Goal: Task Accomplishment & Management: Manage account settings

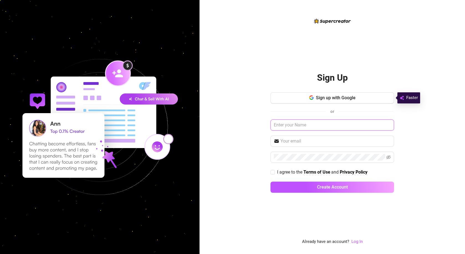
click at [314, 127] on input "text" at bounding box center [332, 124] width 124 height 11
type input "[EMAIL_ADDRESS][DOMAIN_NAME]"
drag, startPoint x: 333, startPoint y: 124, endPoint x: 259, endPoint y: 125, distance: 74.2
click at [259, 125] on div "Sign Up Sign up with Google or [EMAIL_ADDRESS][DOMAIN_NAME] I agree to the Term…" at bounding box center [331, 127] width 265 height 254
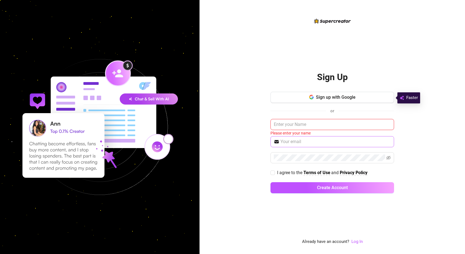
click at [298, 145] on span at bounding box center [332, 141] width 124 height 11
click at [295, 139] on input "text" at bounding box center [335, 141] width 110 height 7
click at [300, 142] on input "text" at bounding box center [335, 141] width 110 height 7
paste input "[EMAIL_ADDRESS][DOMAIN_NAME]"
type input "[EMAIL_ADDRESS][DOMAIN_NAME]"
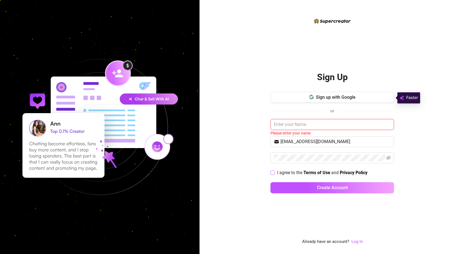
click at [272, 173] on input "I agree to the Terms of Use and Privacy Policy" at bounding box center [272, 172] width 4 height 4
checkbox input "true"
click at [314, 121] on input "text" at bounding box center [332, 124] width 124 height 11
click at [313, 121] on input "text" at bounding box center [332, 124] width 124 height 11
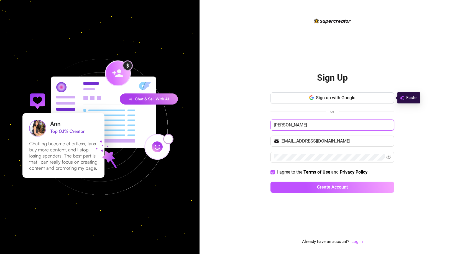
drag, startPoint x: 289, startPoint y: 126, endPoint x: 258, endPoint y: 124, distance: 30.3
click at [258, 124] on div "Sign Up Sign up with Google or [PERSON_NAME] [EMAIL_ADDRESS][DOMAIN_NAME] I agr…" at bounding box center [331, 127] width 265 height 254
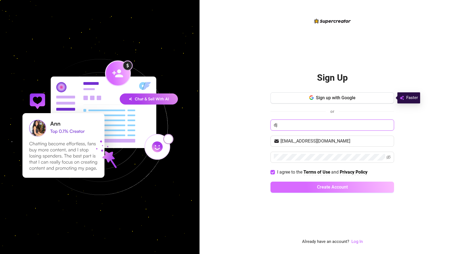
type input "dj"
click at [316, 190] on button "Create Account" at bounding box center [332, 186] width 124 height 11
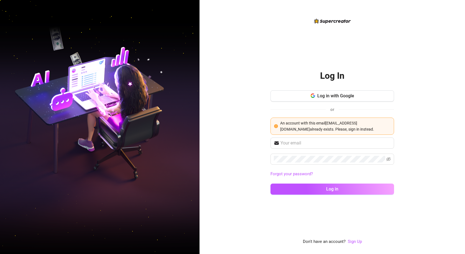
click at [389, 174] on link "Forgot your password?" at bounding box center [332, 174] width 124 height 7
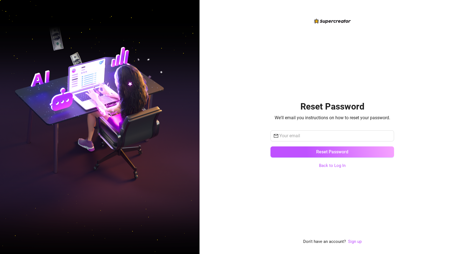
click at [333, 170] on div "Reset Password We'll email you instructions on how to reset your password. Rese…" at bounding box center [332, 131] width 124 height 227
click at [331, 165] on link "Back to Log In" at bounding box center [332, 165] width 27 height 5
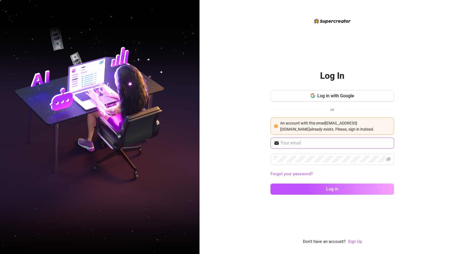
type input "[EMAIL_ADDRESS][DOMAIN_NAME]"
click at [315, 147] on span "[EMAIL_ADDRESS][DOMAIN_NAME]" at bounding box center [332, 142] width 124 height 11
click at [387, 159] on icon "eye-invisible" at bounding box center [388, 159] width 4 height 4
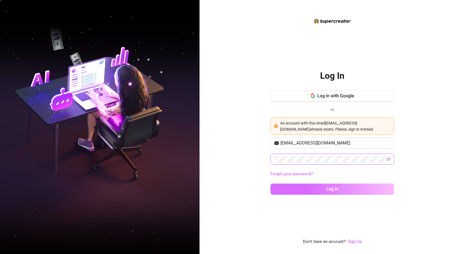
click at [383, 194] on button "Log in" at bounding box center [332, 188] width 124 height 11
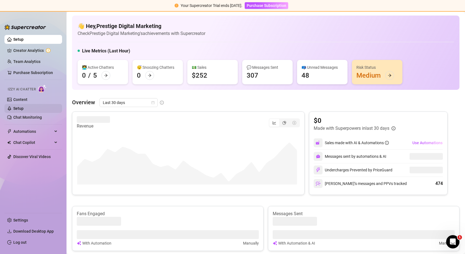
click at [24, 106] on link "Setup" at bounding box center [18, 108] width 10 height 4
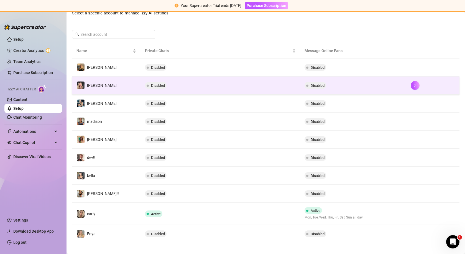
scroll to position [80, 0]
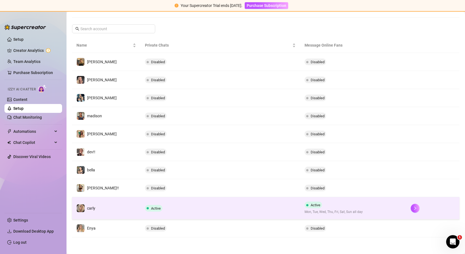
click at [108, 203] on td "carly" at bounding box center [106, 208] width 68 height 22
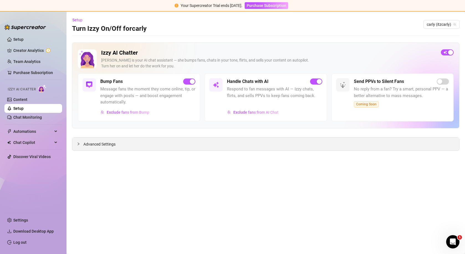
click at [109, 146] on span "Advanced Settings" at bounding box center [99, 144] width 32 height 6
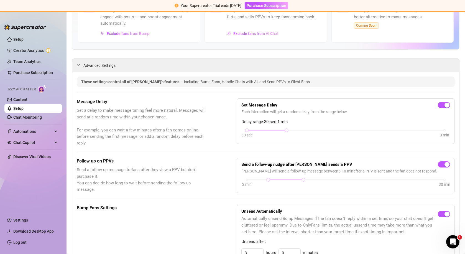
scroll to position [90, 0]
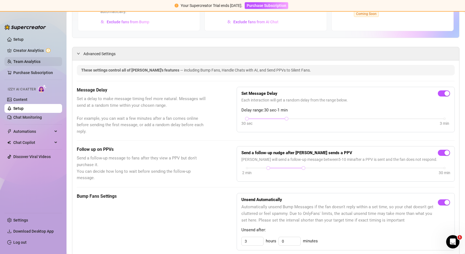
click at [30, 63] on link "Team Analytics" at bounding box center [26, 61] width 27 height 4
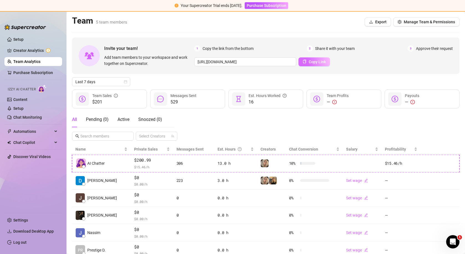
click at [317, 63] on span "Copy Link" at bounding box center [317, 62] width 17 height 4
click at [418, 22] on span "Manage Team & Permissions" at bounding box center [429, 22] width 51 height 4
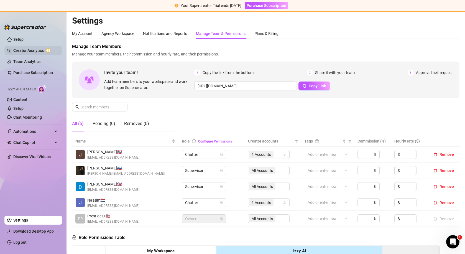
click at [16, 53] on link "Creator Analytics" at bounding box center [35, 50] width 44 height 9
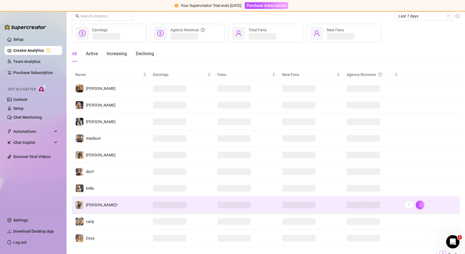
scroll to position [46, 0]
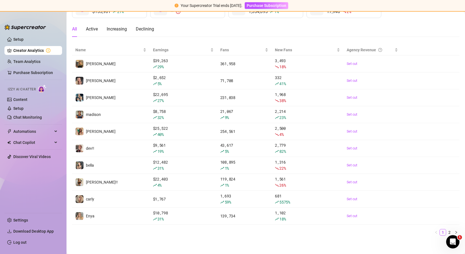
click at [22, 91] on span "Izzy AI Chatter" at bounding box center [22, 89] width 28 height 5
click at [19, 100] on link "Content" at bounding box center [20, 99] width 14 height 4
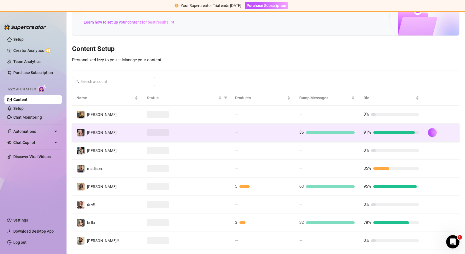
scroll to position [86, 0]
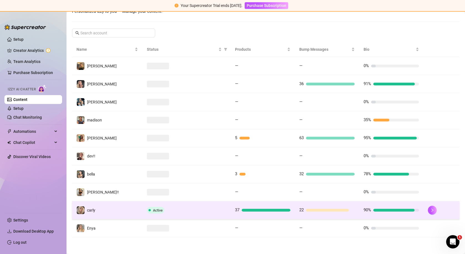
click at [182, 213] on div "Active" at bounding box center [186, 210] width 79 height 7
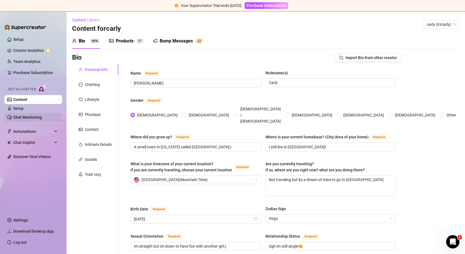
click at [16, 119] on link "Chat Monitoring" at bounding box center [27, 117] width 29 height 4
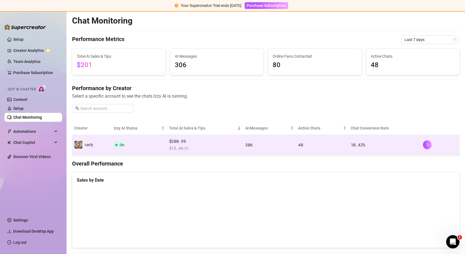
click at [121, 144] on span "On" at bounding box center [122, 145] width 4 height 4
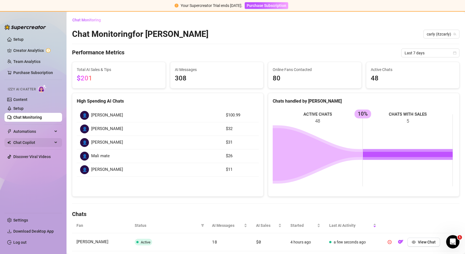
click at [46, 144] on span "Chat Copilot" at bounding box center [32, 142] width 39 height 9
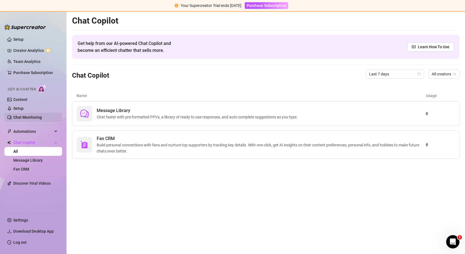
click at [23, 117] on link "Chat Monitoring" at bounding box center [27, 117] width 29 height 4
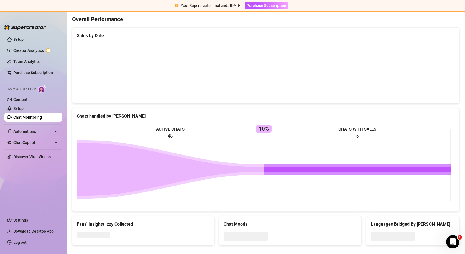
scroll to position [152, 0]
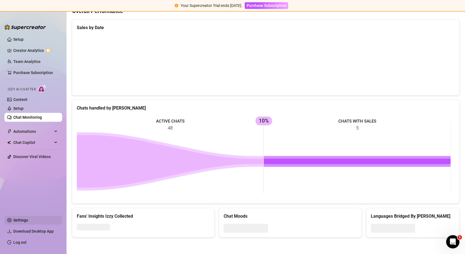
click at [13, 219] on link "Settings" at bounding box center [20, 220] width 15 height 4
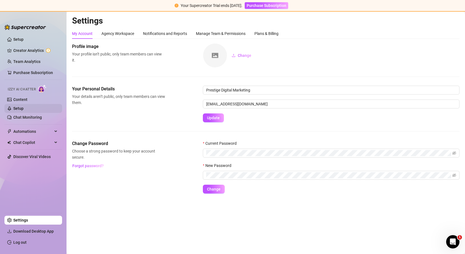
click at [24, 107] on link "Setup" at bounding box center [18, 108] width 10 height 4
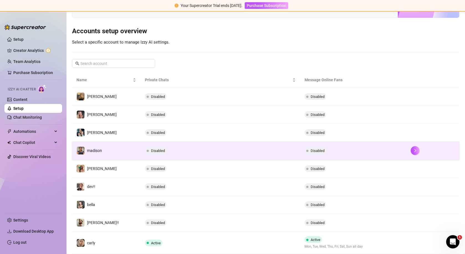
scroll to position [80, 0]
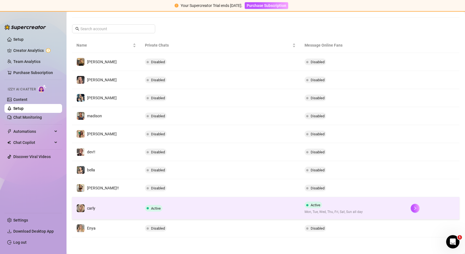
click at [196, 209] on td "Active" at bounding box center [219, 208] width 159 height 22
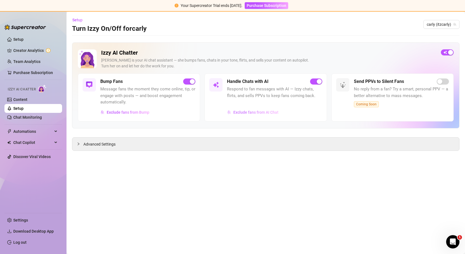
click at [275, 114] on button "Exclude fans from AI Chat" at bounding box center [253, 112] width 52 height 9
